Goal: Transaction & Acquisition: Book appointment/travel/reservation

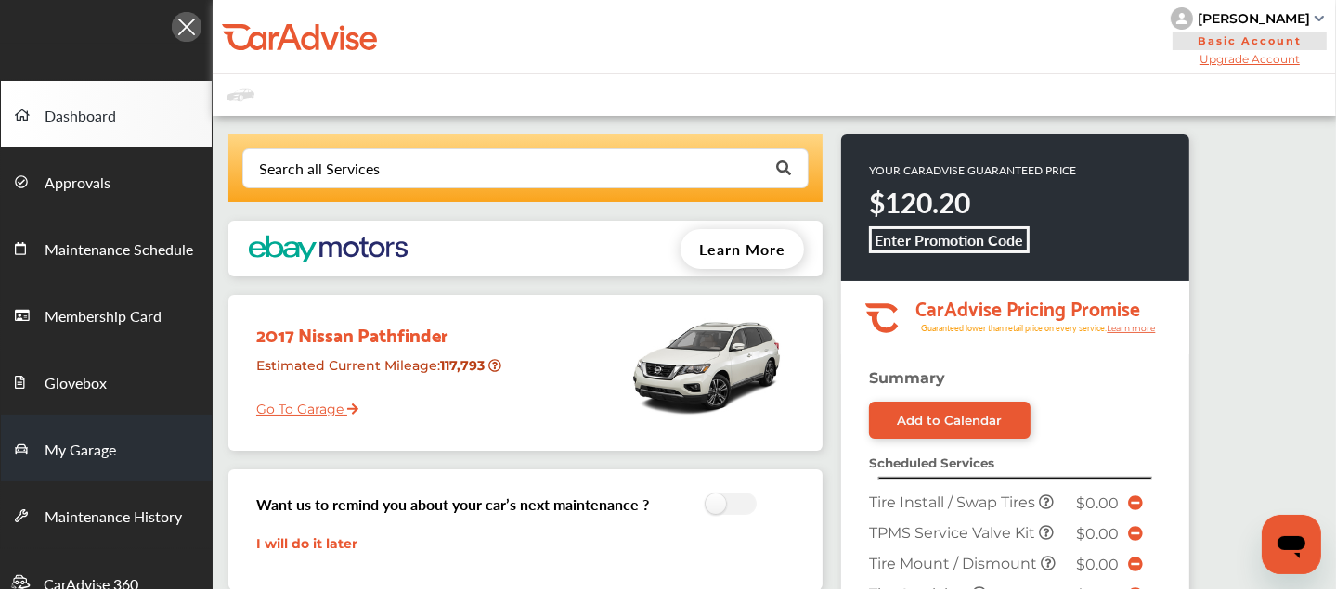
click at [86, 445] on span "My Garage" at bounding box center [80, 451] width 71 height 24
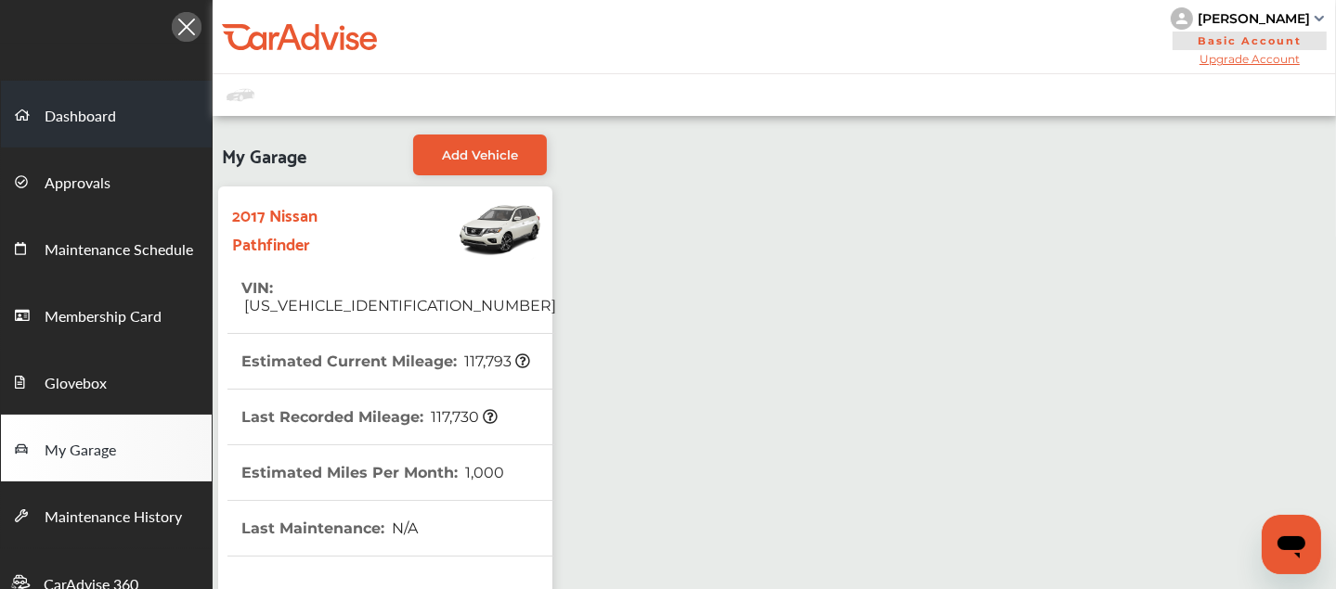
click at [86, 106] on span "Dashboard" at bounding box center [80, 117] width 71 height 24
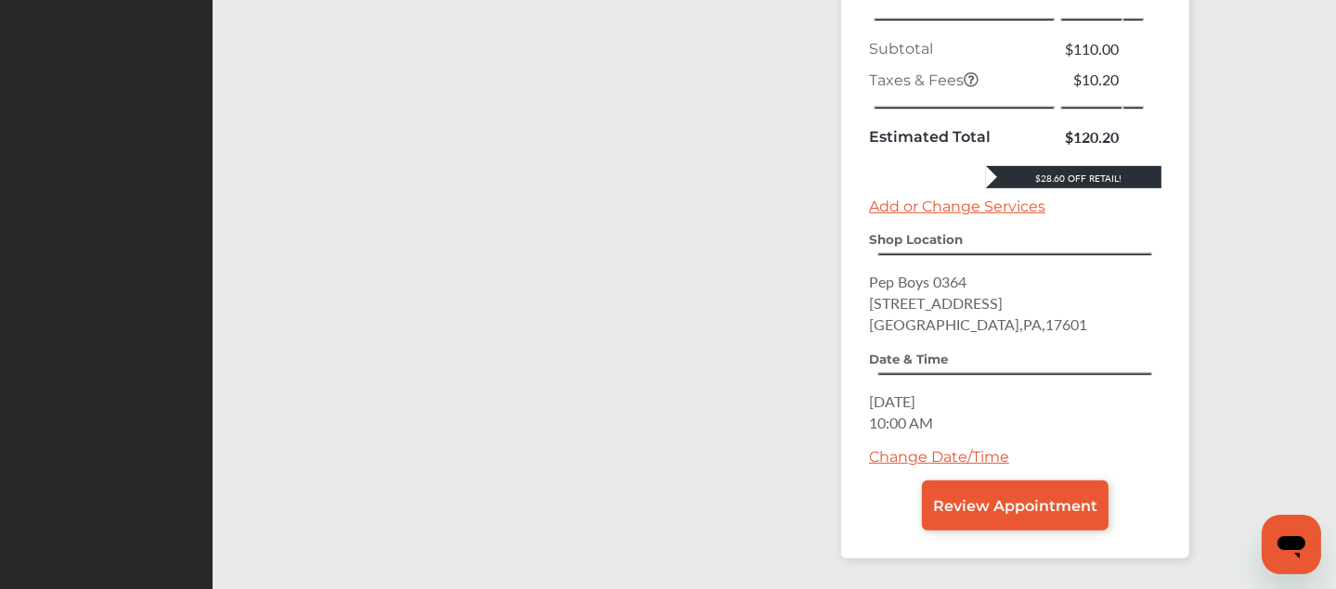
scroll to position [892, 0]
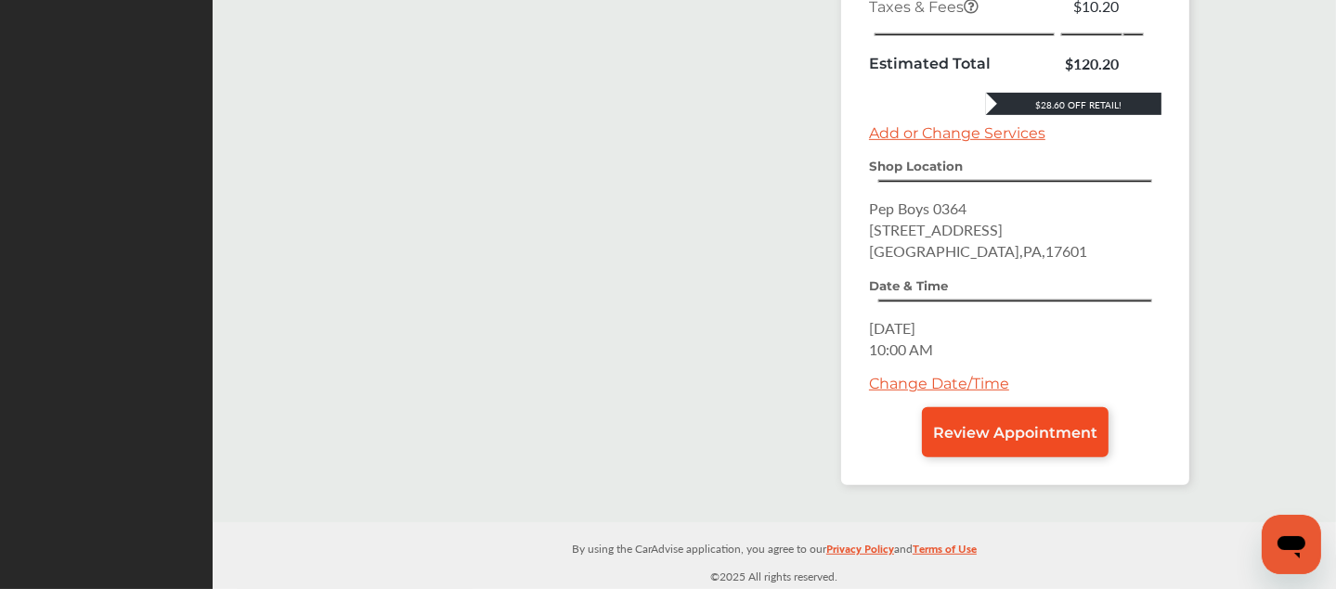
click at [973, 433] on span "Review Appointment" at bounding box center [1015, 433] width 164 height 18
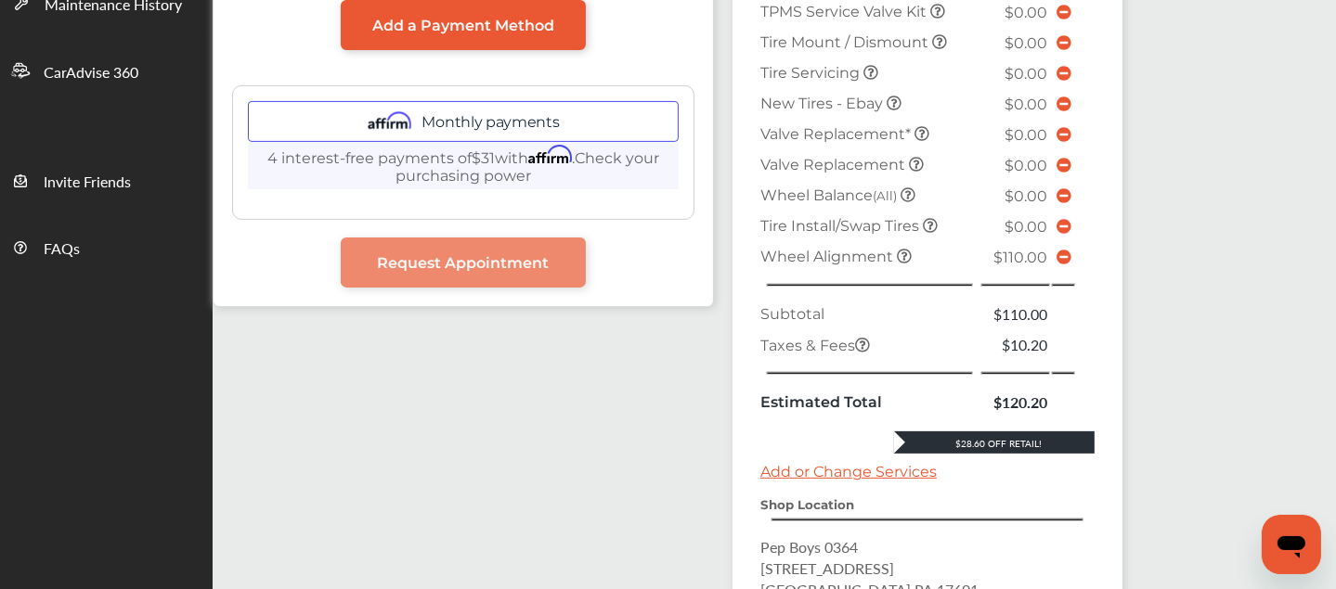
scroll to position [414, 0]
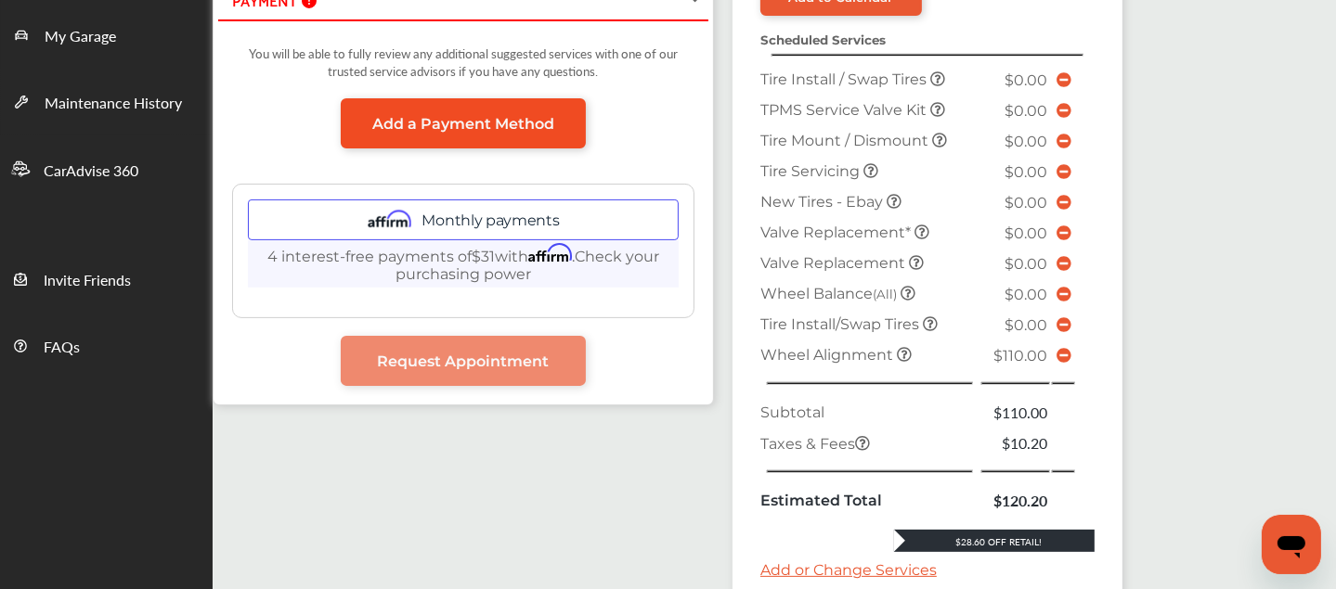
click at [471, 118] on span "Add a Payment Method" at bounding box center [463, 124] width 182 height 18
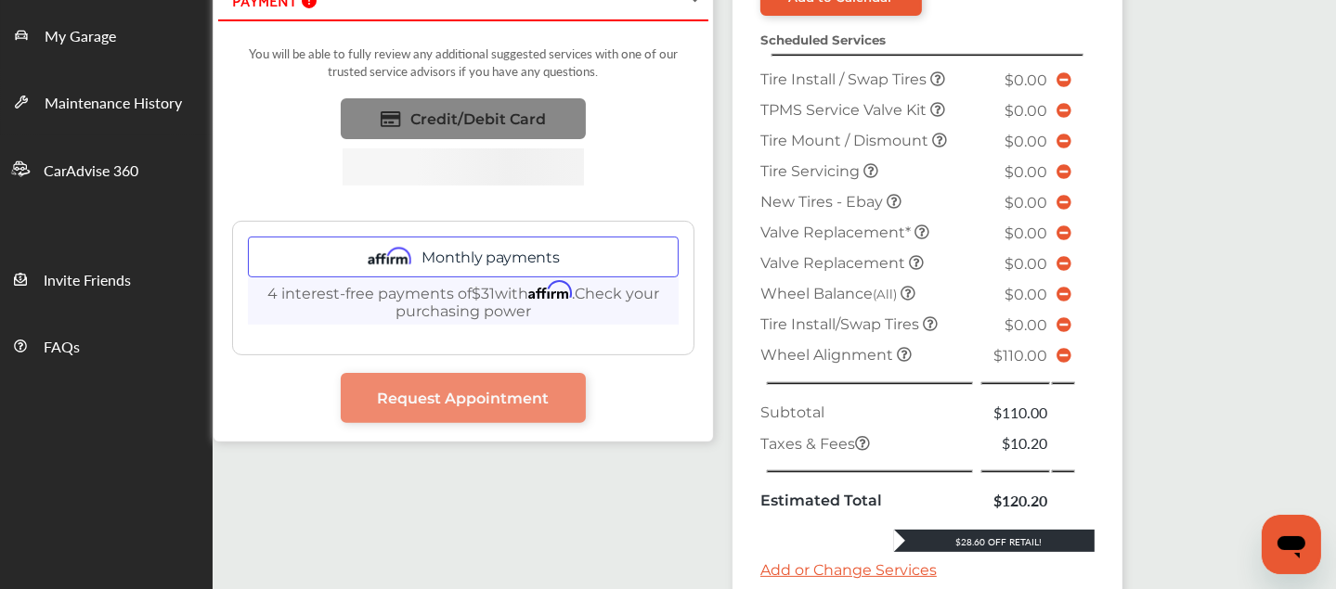
click at [502, 118] on span "Credit/Debit Card" at bounding box center [478, 119] width 136 height 18
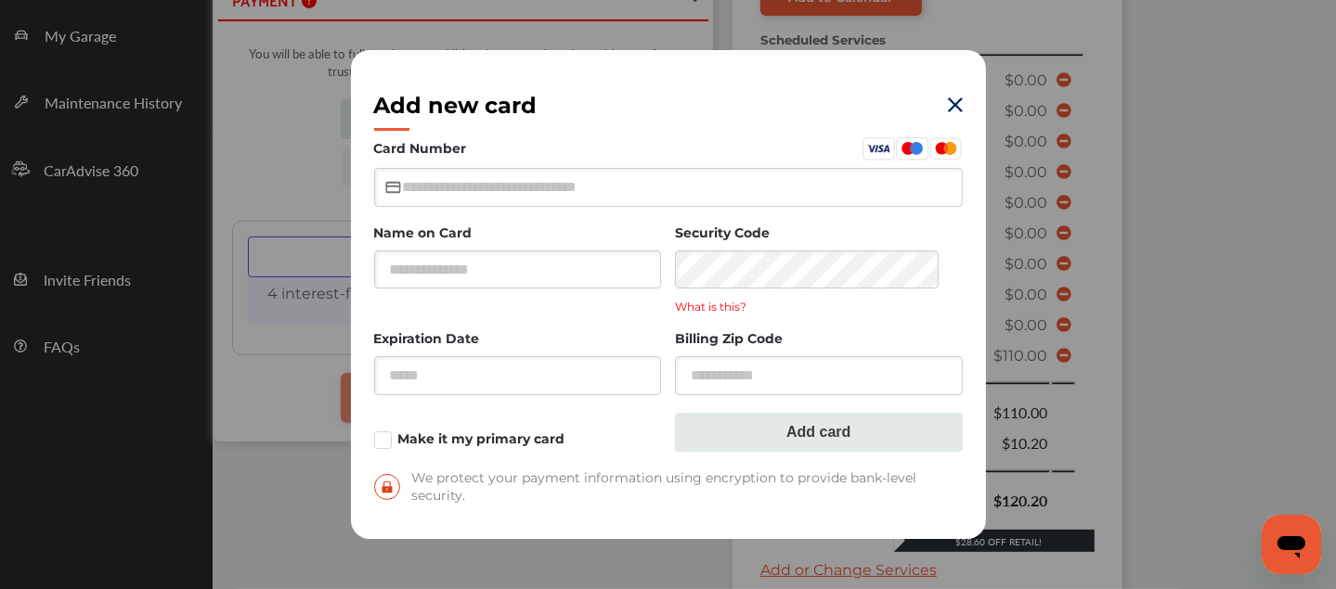
click at [988, 75] on div "Add new card Card Number Name on Card Security Code What is this? Expiration Da…" at bounding box center [668, 294] width 1336 height 589
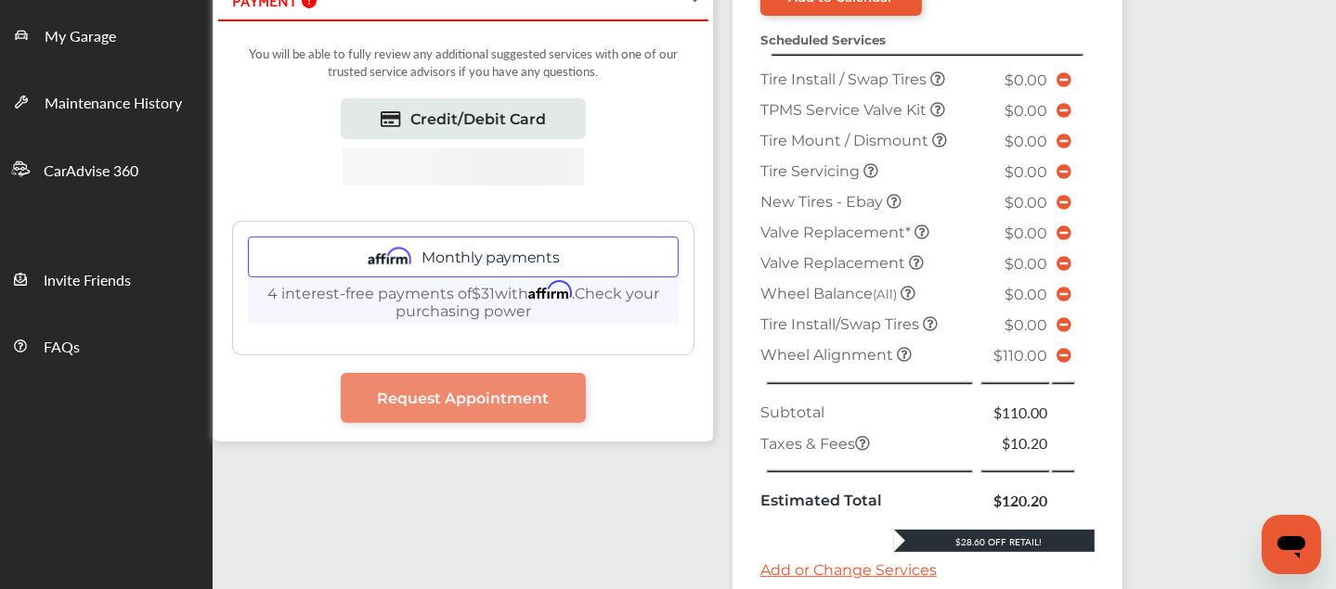
click at [1056, 348] on icon at bounding box center [1063, 355] width 15 height 15
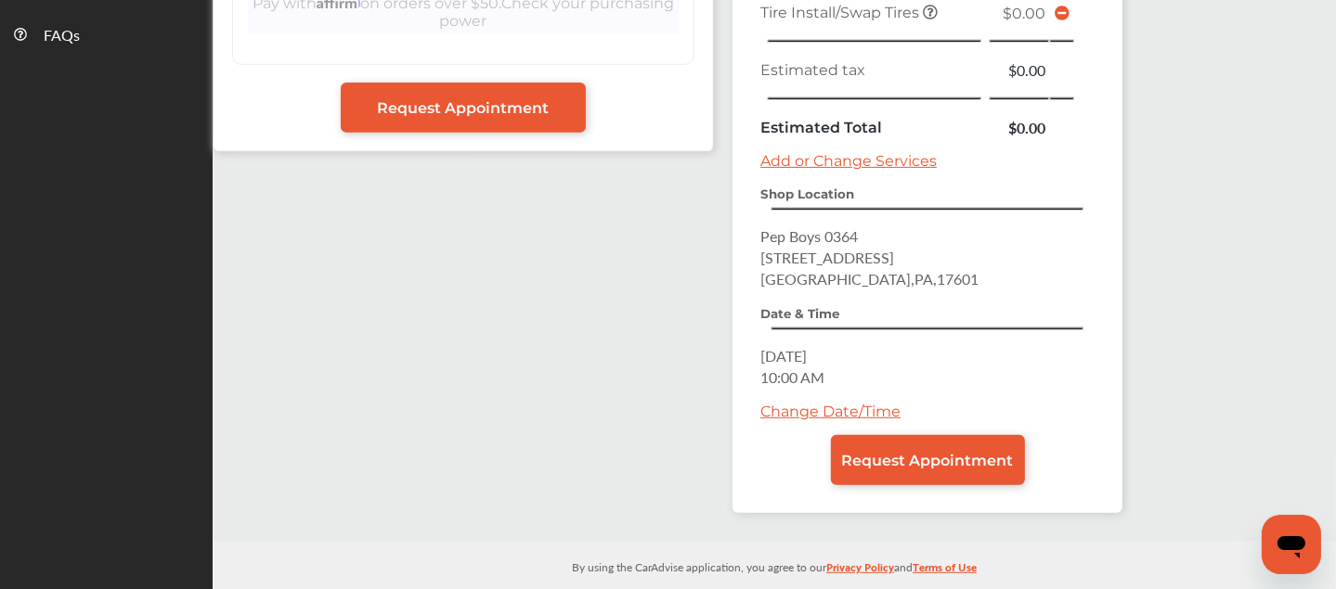
scroll to position [731, 0]
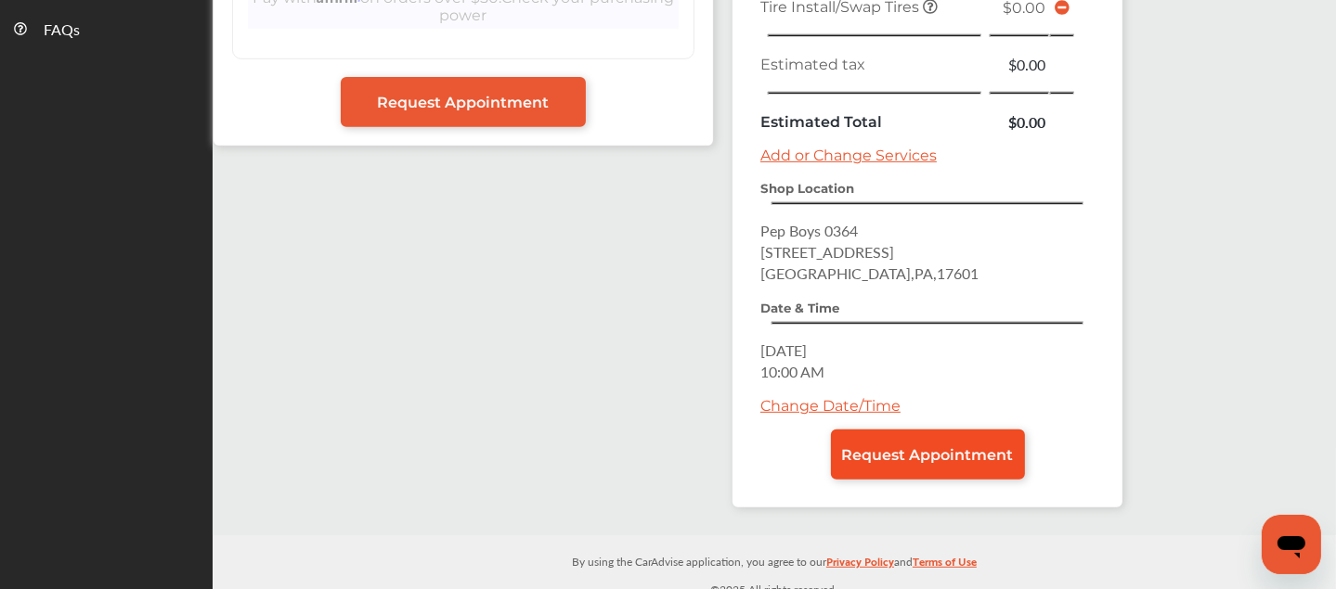
click at [928, 446] on span "Request Appointment" at bounding box center [928, 455] width 172 height 18
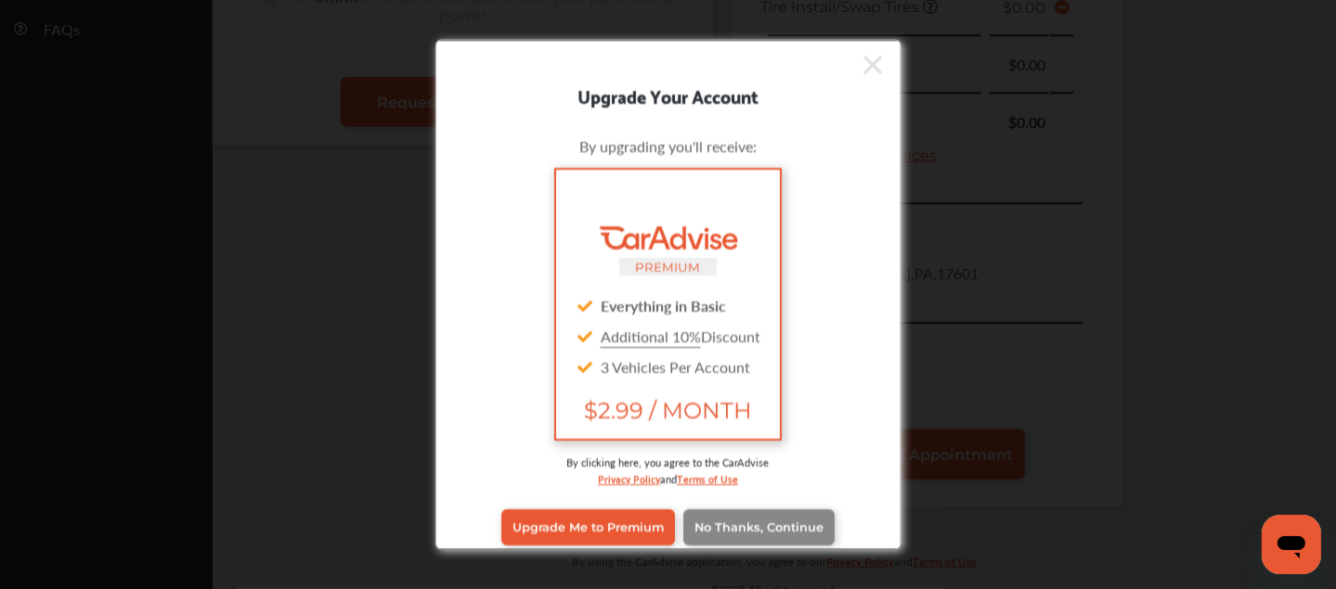
click at [720, 521] on span "No Thanks, Continue" at bounding box center [758, 528] width 129 height 14
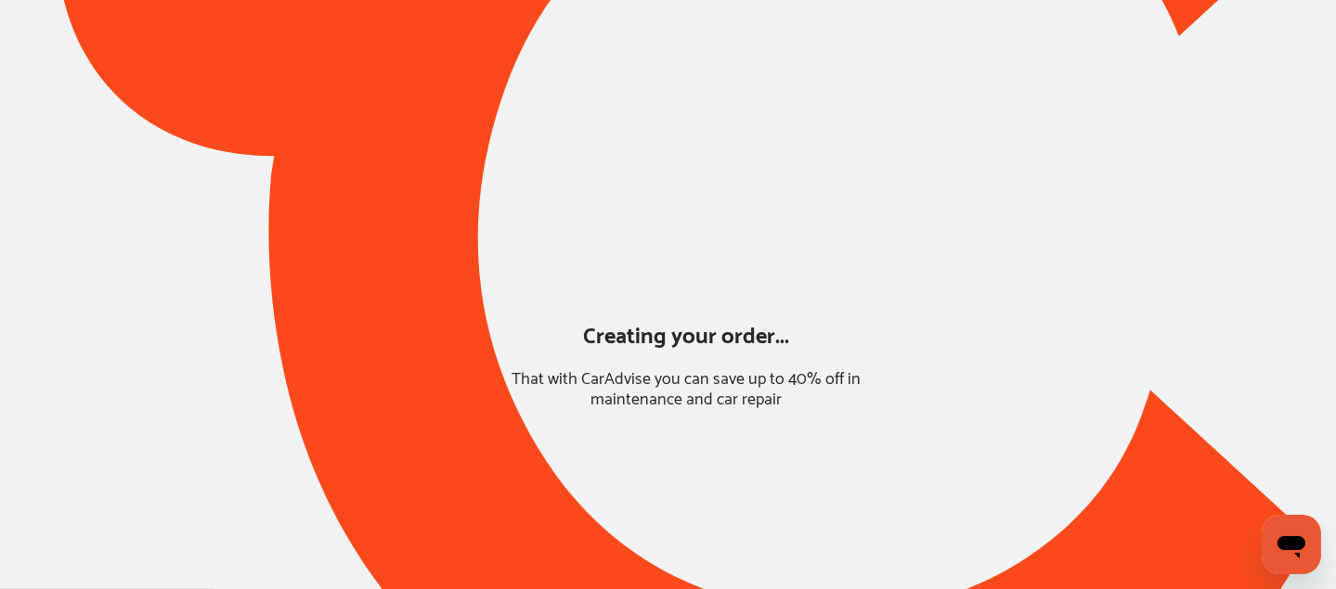
scroll to position [201, 0]
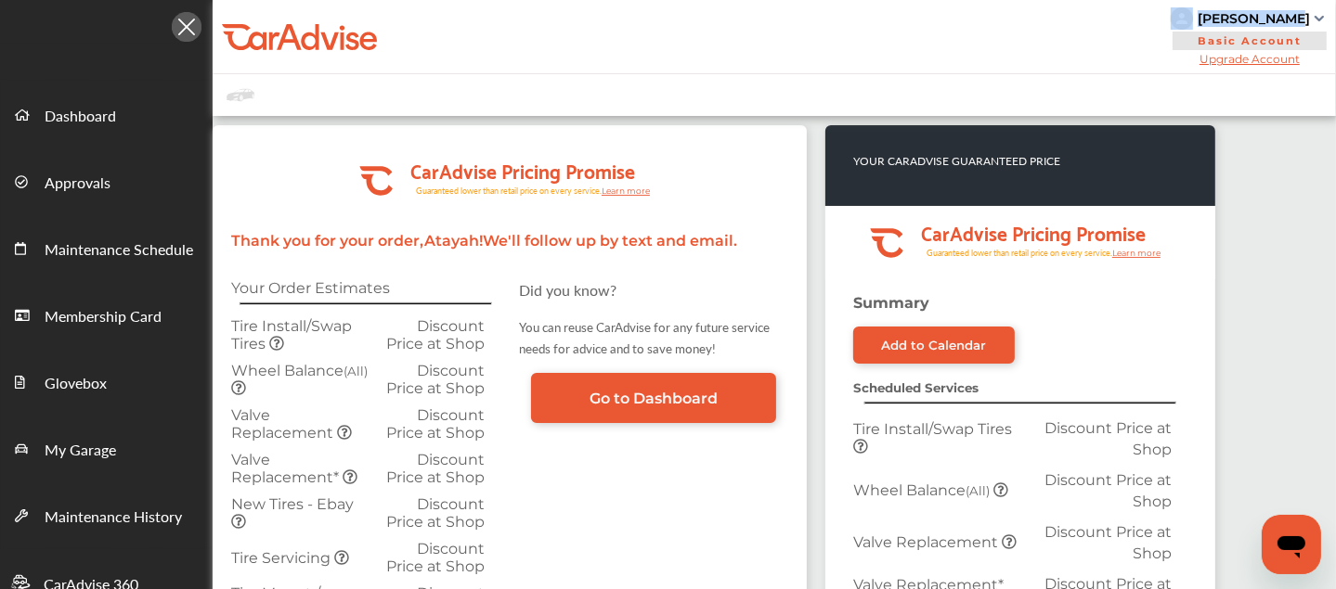
drag, startPoint x: 1309, startPoint y: 16, endPoint x: 1197, endPoint y: 24, distance: 111.7
click at [1197, 24] on div "[PERSON_NAME]" at bounding box center [1249, 18] width 158 height 22
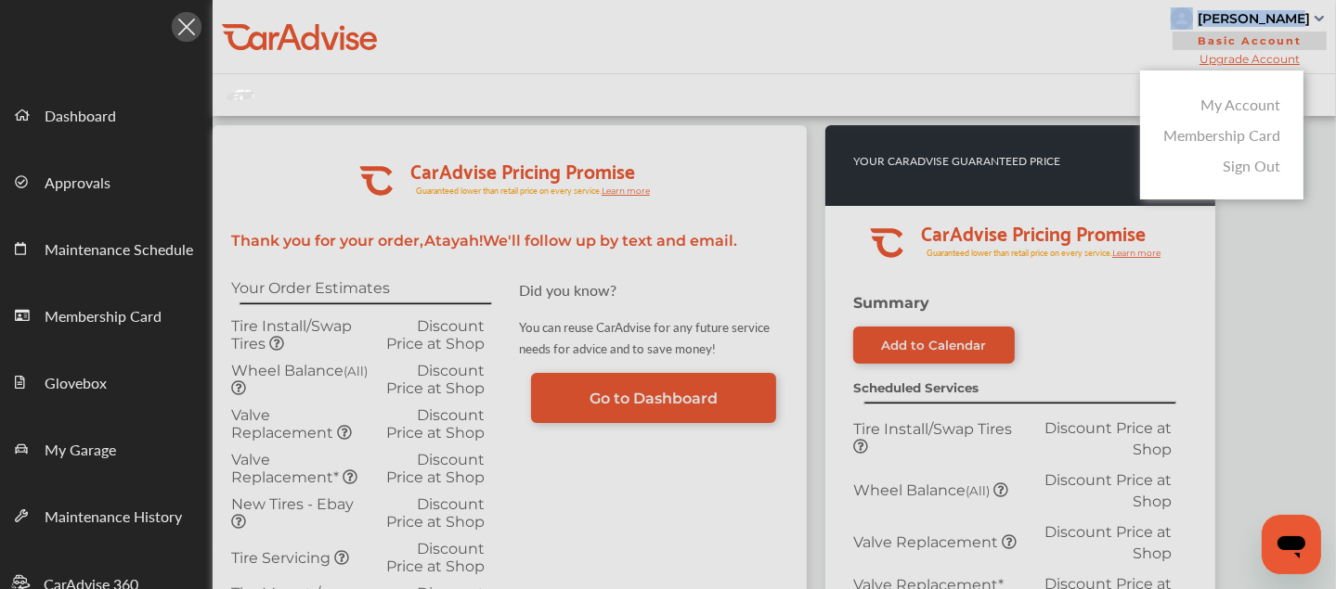
copy div "[PERSON_NAME]"
